Goal: Task Accomplishment & Management: Manage account settings

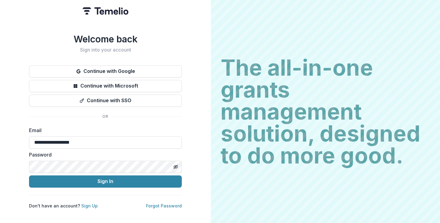
type input "**********"
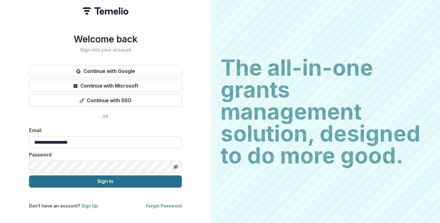
click at [107, 179] on button "Sign In" at bounding box center [105, 182] width 153 height 12
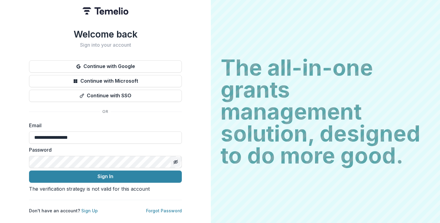
click at [176, 160] on icon "Toggle password visibility" at bounding box center [175, 162] width 5 height 5
click at [176, 161] on circle "Toggle password visibility" at bounding box center [176, 162] width 2 height 2
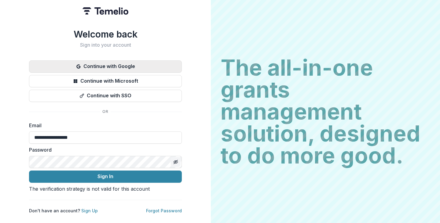
click at [104, 61] on button "Continue with Google" at bounding box center [105, 67] width 153 height 12
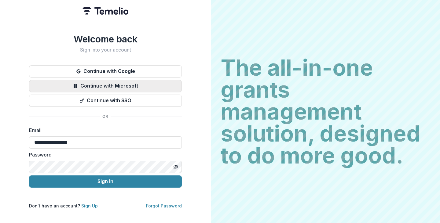
click at [130, 81] on button "Continue with Microsoft" at bounding box center [105, 86] width 153 height 12
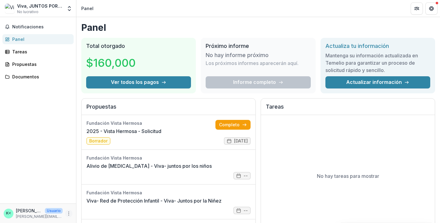
click at [69, 214] on icon "Más" at bounding box center [68, 214] width 5 height 5
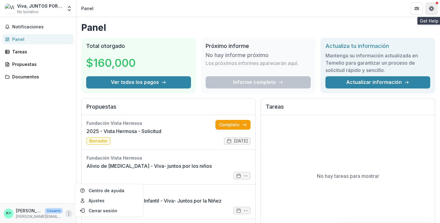
click at [433, 6] on icon "Obtener ayuda" at bounding box center [431, 8] width 5 height 5
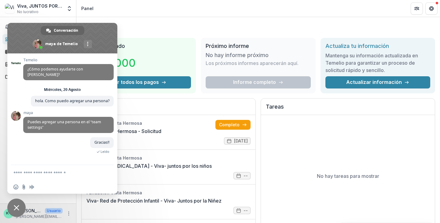
click at [131, 31] on h1 "Panel" at bounding box center [258, 27] width 354 height 11
click at [132, 18] on div "Panel Total otorgado $160,000 Ver todos los pagos Próximo informe No hay inform…" at bounding box center [258, 220] width 364 height 407
click at [16, 208] on span "Cerrar el chat" at bounding box center [17, 208] width 6 height 6
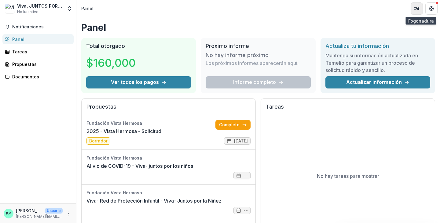
click at [419, 9] on icon "Fogonadura" at bounding box center [419, 8] width 1 height 2
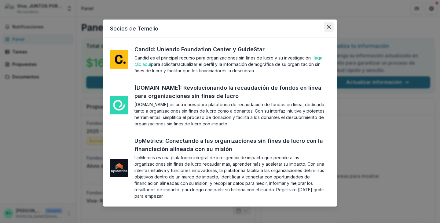
click at [328, 26] on icon "Cerca" at bounding box center [329, 27] width 4 height 4
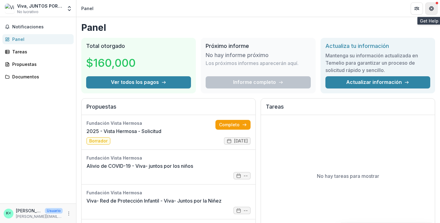
click at [434, 10] on icon "Obtener ayuda" at bounding box center [431, 8] width 5 height 5
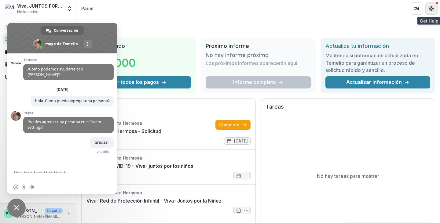
click at [433, 10] on icon "Obtener ayuda" at bounding box center [431, 8] width 5 height 5
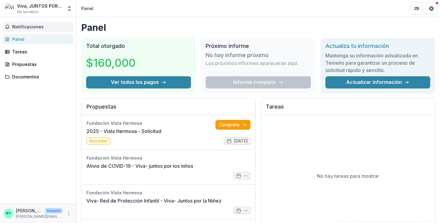
click at [25, 26] on font "Notificaciones" at bounding box center [27, 26] width 31 height 5
click at [20, 39] on font "Panel" at bounding box center [18, 39] width 12 height 5
click at [34, 213] on font "[PERSON_NAME] <[PERSON_NAME][EMAIL_ADDRESS][DOMAIN_NAME]>" at bounding box center [90, 210] width 149 height 5
click at [69, 214] on icon "Más" at bounding box center [68, 214] width 5 height 5
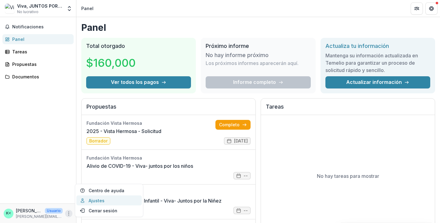
click at [91, 201] on link "Ajustes" at bounding box center [108, 201] width 65 height 10
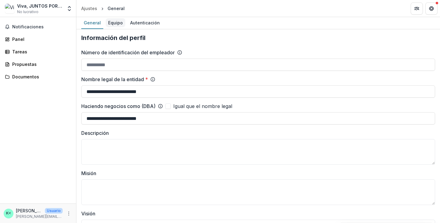
click at [117, 23] on font "Equipo" at bounding box center [115, 22] width 15 height 5
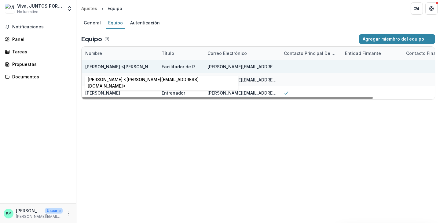
click at [116, 67] on font "[PERSON_NAME] <[PERSON_NAME][EMAIL_ADDRESS][DOMAIN_NAME]>" at bounding box center [159, 66] width 149 height 5
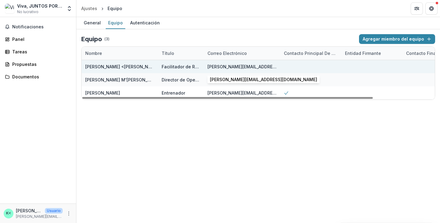
click at [245, 68] on font "[PERSON_NAME][EMAIL_ADDRESS][DOMAIN_NAME]" at bounding box center [261, 66] width 107 height 5
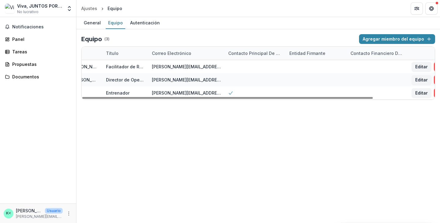
scroll to position [0, 75]
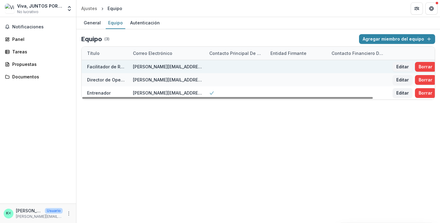
click at [290, 67] on div at bounding box center [297, 66] width 61 height 13
click at [427, 65] on font "Borrar" at bounding box center [426, 66] width 14 height 5
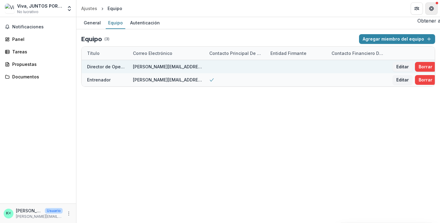
click at [433, 9] on icon "Obtener ayuda" at bounding box center [431, 8] width 5 height 5
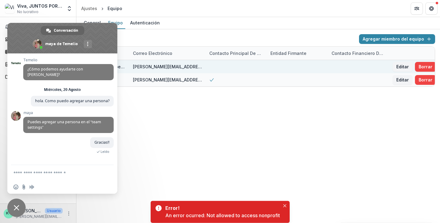
click at [15, 208] on span "Cerrar el chat" at bounding box center [17, 208] width 6 height 6
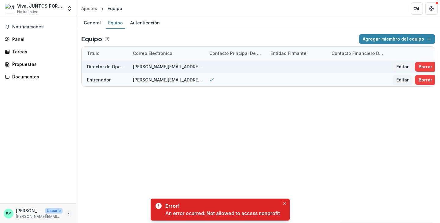
click at [69, 214] on circle "Más" at bounding box center [69, 214] width 0 height 0
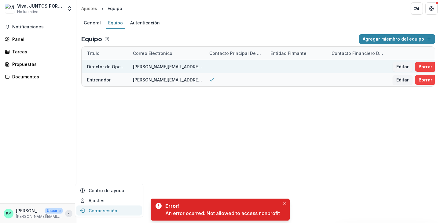
click at [100, 209] on button "Cerrar sesión" at bounding box center [108, 211] width 65 height 10
